Goal: Task Accomplishment & Management: Complete application form

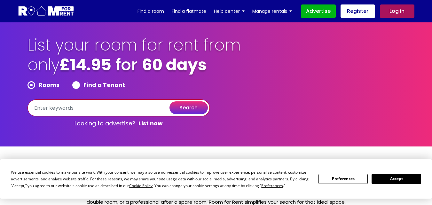
click at [117, 111] on input "text" at bounding box center [118, 107] width 182 height 17
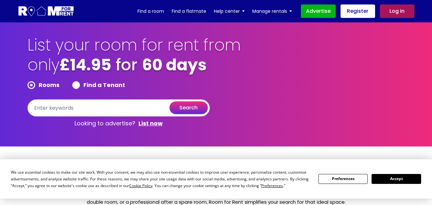
click at [153, 80] on h1 "List your room for rent from only £14.95 for 60 days" at bounding box center [134, 58] width 214 height 46
click at [75, 85] on label "Find a Tenant" at bounding box center [98, 85] width 53 height 8
radio input "true"
click at [117, 125] on p "Looking to advertise? List now" at bounding box center [118, 123] width 182 height 14
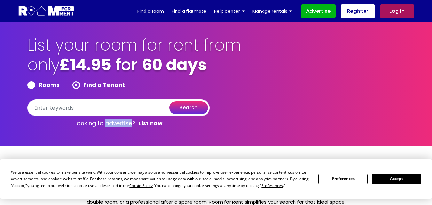
click at [117, 125] on p "Looking to advertise? List now" at bounding box center [118, 123] width 182 height 14
click at [214, 88] on div "List your room for rent from only £14.95 for 60 days Rooms Find a Tenant search…" at bounding box center [134, 82] width 214 height 95
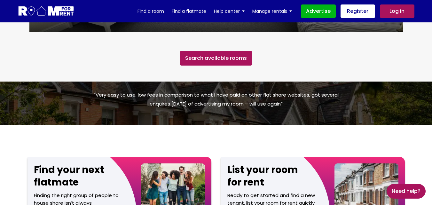
scroll to position [511, 0]
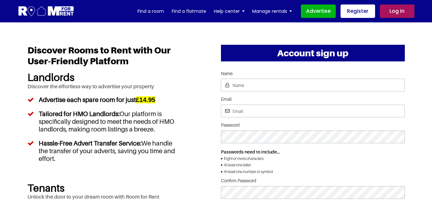
click at [260, 92] on form "Name Email Password Passwords need to include... Eight or more characters At le…" at bounding box center [313, 146] width 184 height 151
click at [260, 88] on input "Name" at bounding box center [313, 85] width 184 height 13
type input "test"
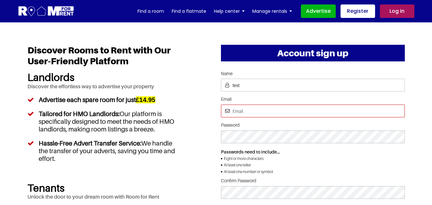
click at [250, 111] on input "Email" at bounding box center [313, 111] width 184 height 13
type input "[EMAIL_ADDRESS][DOMAIN_NAME]"
drag, startPoint x: 292, startPoint y: 110, endPoint x: 183, endPoint y: 102, distance: 108.6
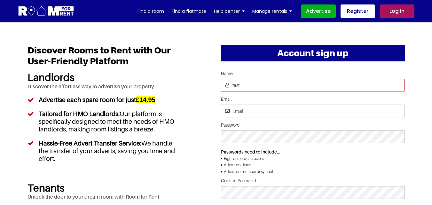
drag, startPoint x: 250, startPoint y: 82, endPoint x: 147, endPoint y: 82, distance: 102.6
click at [57, 160] on li "Hassle-Free Advert Transfer Service: We handle the transfer of your adverts, sa…" at bounding box center [103, 150] width 152 height 29
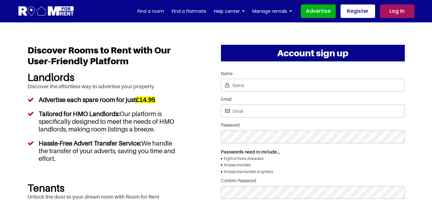
drag, startPoint x: 29, startPoint y: 49, endPoint x: 124, endPoint y: 160, distance: 146.1
click at [148, 162] on div "Discover Rooms to Rent with Our User-Friendly Platform Landlords Discover the e…" at bounding box center [103, 105] width 152 height 121
click at [59, 160] on li "Hassle-Free Advert Transfer Service: We handle the transfer of your adverts, sa…" at bounding box center [103, 150] width 152 height 29
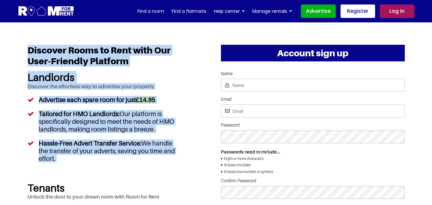
drag, startPoint x: 57, startPoint y: 158, endPoint x: 29, endPoint y: 53, distance: 108.7
click at [29, 53] on div "Discover Rooms to Rent with Our User-Friendly Platform Landlords Discover the e…" at bounding box center [103, 105] width 152 height 121
click at [29, 52] on h1 "Discover Rooms to Rent with Our User-Friendly Platform" at bounding box center [103, 58] width 152 height 26
drag, startPoint x: 29, startPoint y: 52, endPoint x: 98, endPoint y: 160, distance: 127.4
click at [98, 160] on div "Discover Rooms to Rent with Our User-Friendly Platform Landlords Discover the e…" at bounding box center [103, 105] width 152 height 121
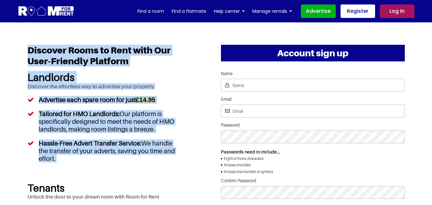
click at [71, 148] on li "Hassle-Free Advert Transfer Service: We handle the transfer of your adverts, sa…" at bounding box center [103, 150] width 152 height 29
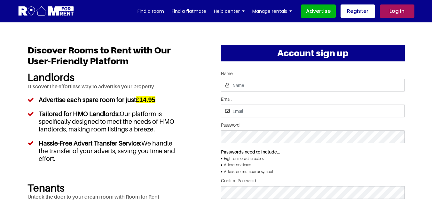
click at [147, 114] on li "Tailored for HMO Landlords: Our platform is specifically designed to meet the n…" at bounding box center [103, 121] width 152 height 29
click at [170, 121] on li "Tailored for HMO Landlords: Our platform is specifically designed to meet the n…" at bounding box center [103, 121] width 152 height 29
click at [167, 144] on li "Hassle-Free Advert Transfer Service: We handle the transfer of your adverts, sa…" at bounding box center [103, 150] width 152 height 29
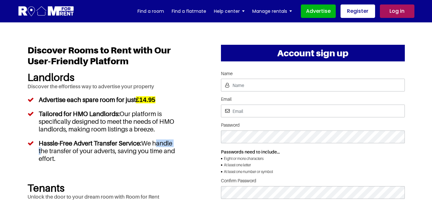
click at [167, 144] on li "Hassle-Free Advert Transfer Service: We handle the transfer of your adverts, sa…" at bounding box center [103, 150] width 152 height 29
click at [167, 148] on li "Hassle-Free Advert Transfer Service: We handle the transfer of your adverts, sa…" at bounding box center [103, 150] width 152 height 29
click at [168, 149] on li "Hassle-Free Advert Transfer Service: We handle the transfer of your adverts, sa…" at bounding box center [103, 150] width 152 height 29
click at [158, 149] on li "Hassle-Free Advert Transfer Service: We handle the transfer of your adverts, sa…" at bounding box center [103, 150] width 152 height 29
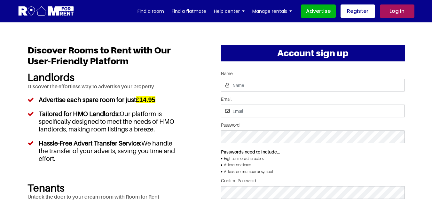
click at [144, 149] on li "Hassle-Free Advert Transfer Service: We handle the transfer of your adverts, sa…" at bounding box center [103, 150] width 152 height 29
click at [131, 150] on li "Hassle-Free Advert Transfer Service: We handle the transfer of your adverts, sa…" at bounding box center [103, 150] width 152 height 29
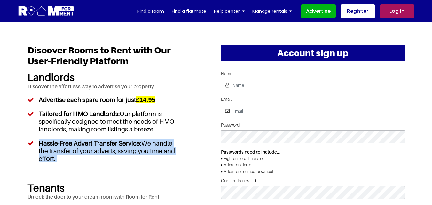
click at [130, 150] on li "Hassle-Free Advert Transfer Service: We handle the transfer of your adverts, sa…" at bounding box center [103, 150] width 152 height 29
click at [58, 153] on li "Hassle-Free Advert Transfer Service: We handle the transfer of your adverts, sa…" at bounding box center [103, 150] width 152 height 29
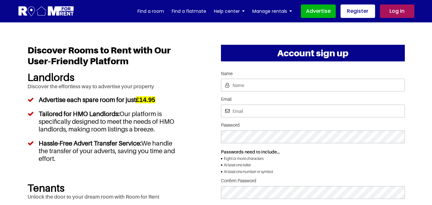
click at [85, 117] on li "Tailored for HMO Landlords: Our platform is specifically designed to meet the n…" at bounding box center [103, 121] width 152 height 29
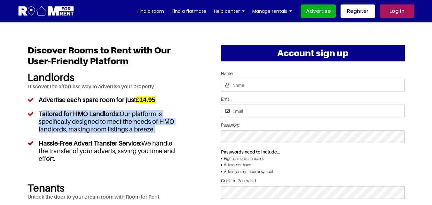
click at [85, 117] on li "Tailored for HMO Landlords: Our platform is specifically designed to meet the n…" at bounding box center [103, 121] width 152 height 29
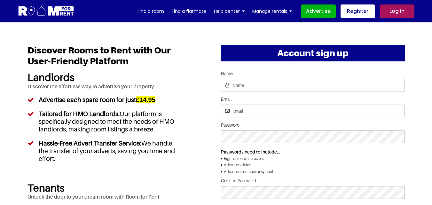
click at [100, 100] on h5 "Advertise each spare room for just" at bounding box center [87, 100] width 97 height 8
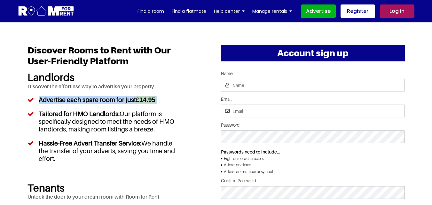
click at [100, 100] on h5 "Advertise each spare room for just" at bounding box center [87, 100] width 97 height 8
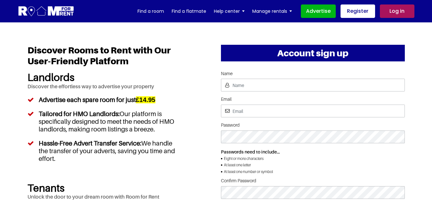
click at [112, 120] on li "Tailored for HMO Landlords: Our platform is specifically designed to meet the n…" at bounding box center [103, 121] width 152 height 29
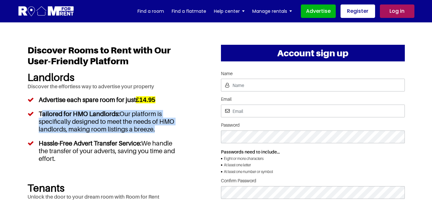
click at [112, 120] on li "Tailored for HMO Landlords: Our platform is specifically designed to meet the n…" at bounding box center [103, 121] width 152 height 29
click at [106, 114] on h5 "Tailored for HMO Landlords:" at bounding box center [79, 114] width 81 height 8
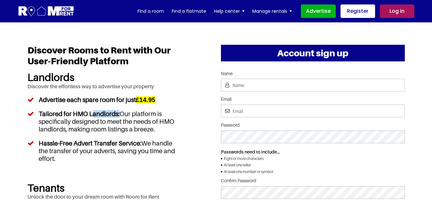
click at [106, 114] on h5 "Tailored for HMO Landlords:" at bounding box center [79, 114] width 81 height 8
click at [113, 127] on li "Tailored for HMO Landlords: Our platform is specifically designed to meet the n…" at bounding box center [103, 121] width 152 height 29
click at [145, 125] on li "Tailored for HMO Landlords: Our platform is specifically designed to meet the n…" at bounding box center [103, 121] width 152 height 29
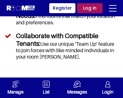
scroll to position [543, 0]
